Goal: Task Accomplishment & Management: Manage account settings

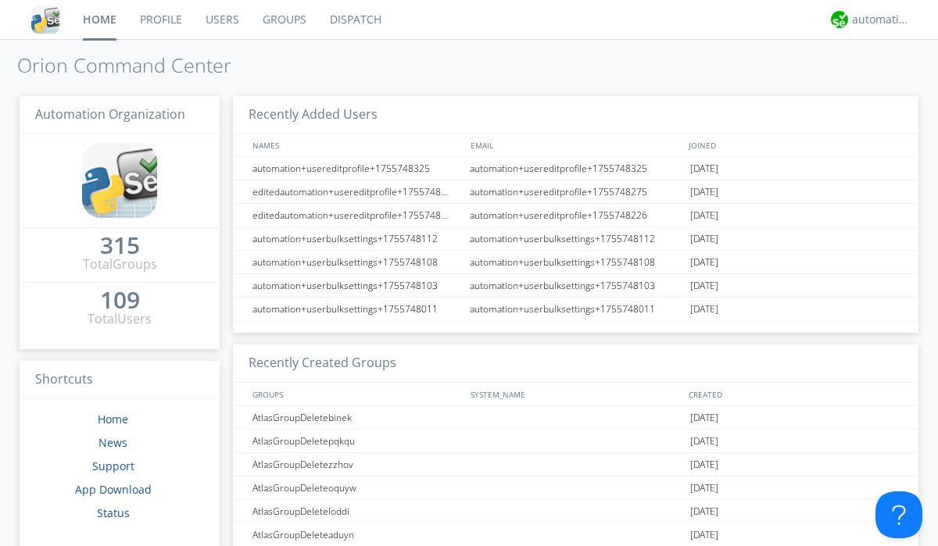
click at [221, 20] on link "Users" at bounding box center [222, 19] width 57 height 39
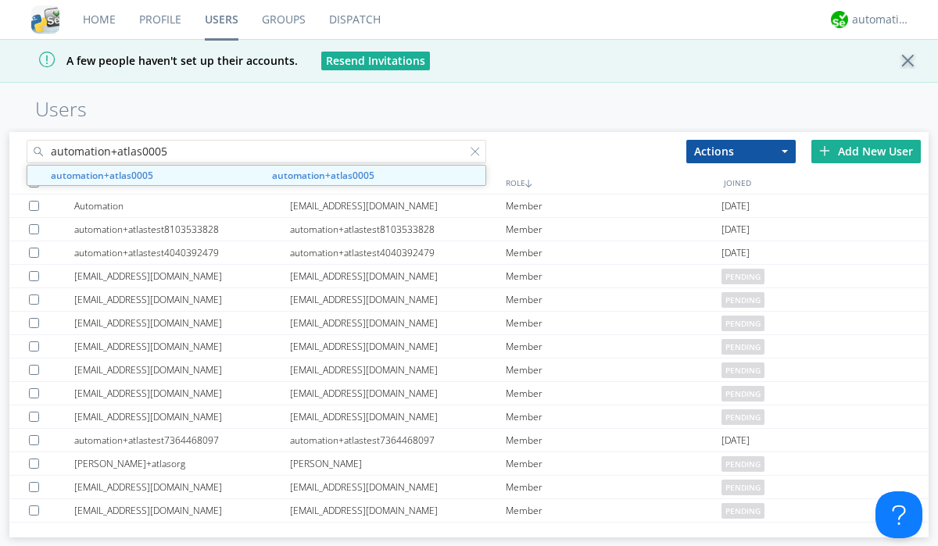
type input "automation+atlas0005"
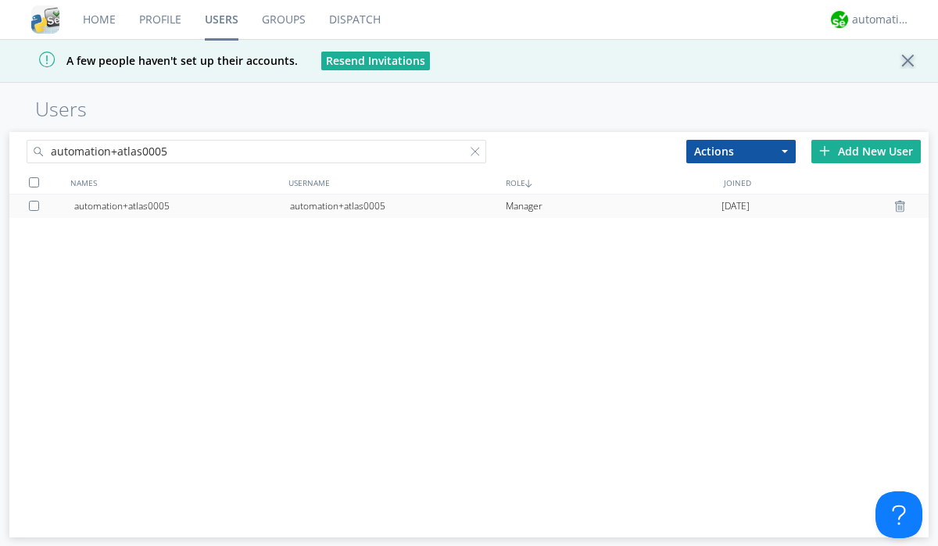
click at [397, 206] on div "automation+atlas0005" at bounding box center [398, 206] width 216 height 23
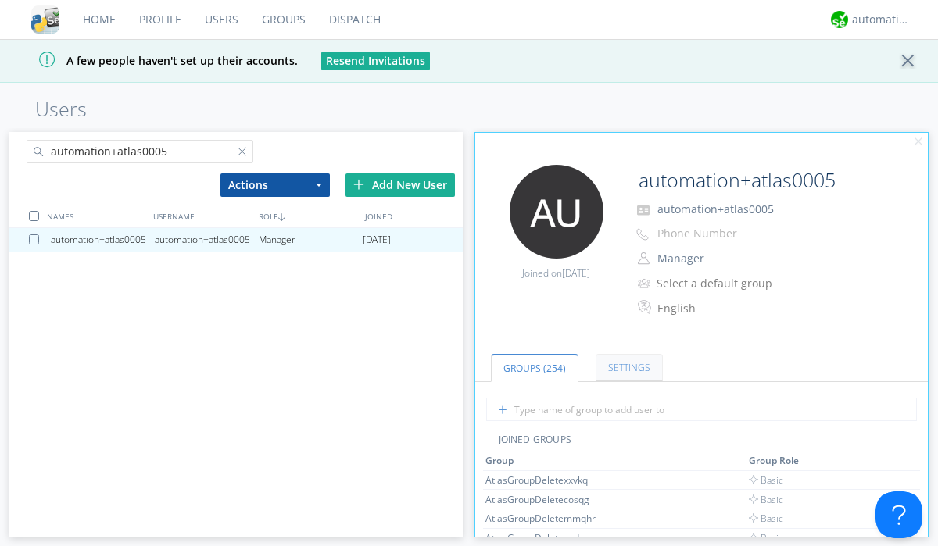
click at [627, 368] on link "Settings" at bounding box center [629, 367] width 67 height 27
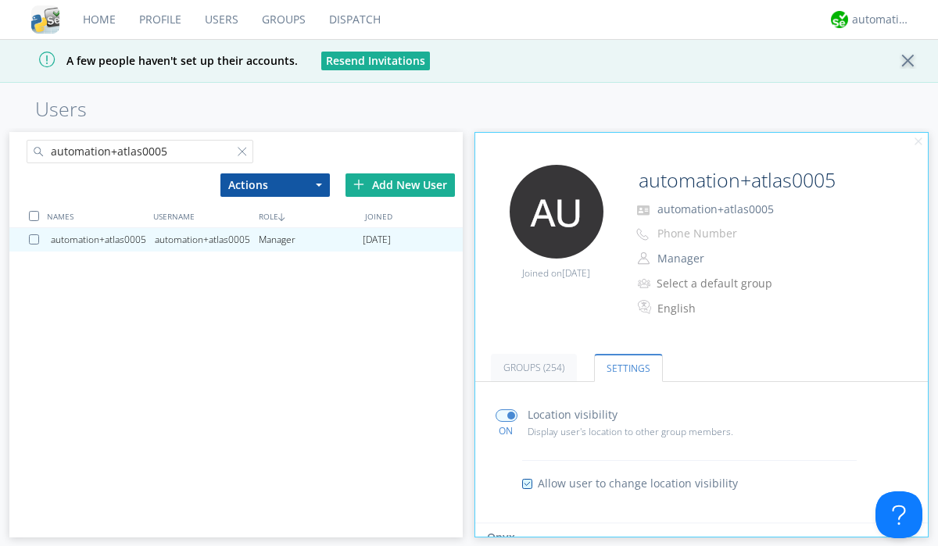
click at [0, 0] on input "radio" at bounding box center [0, 0] width 0 height 0
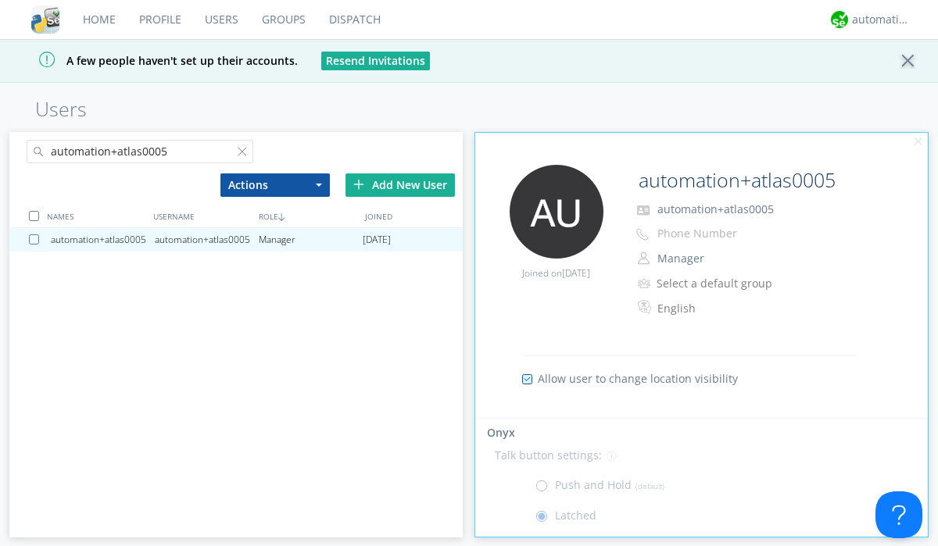
click at [545, 490] on span at bounding box center [546, 490] width 20 height 20
click at [0, 0] on input "radio" at bounding box center [0, 0] width 0 height 0
click at [877, 20] on div "automation+atlas" at bounding box center [881, 20] width 59 height 16
